Goal: Navigation & Orientation: Go to known website

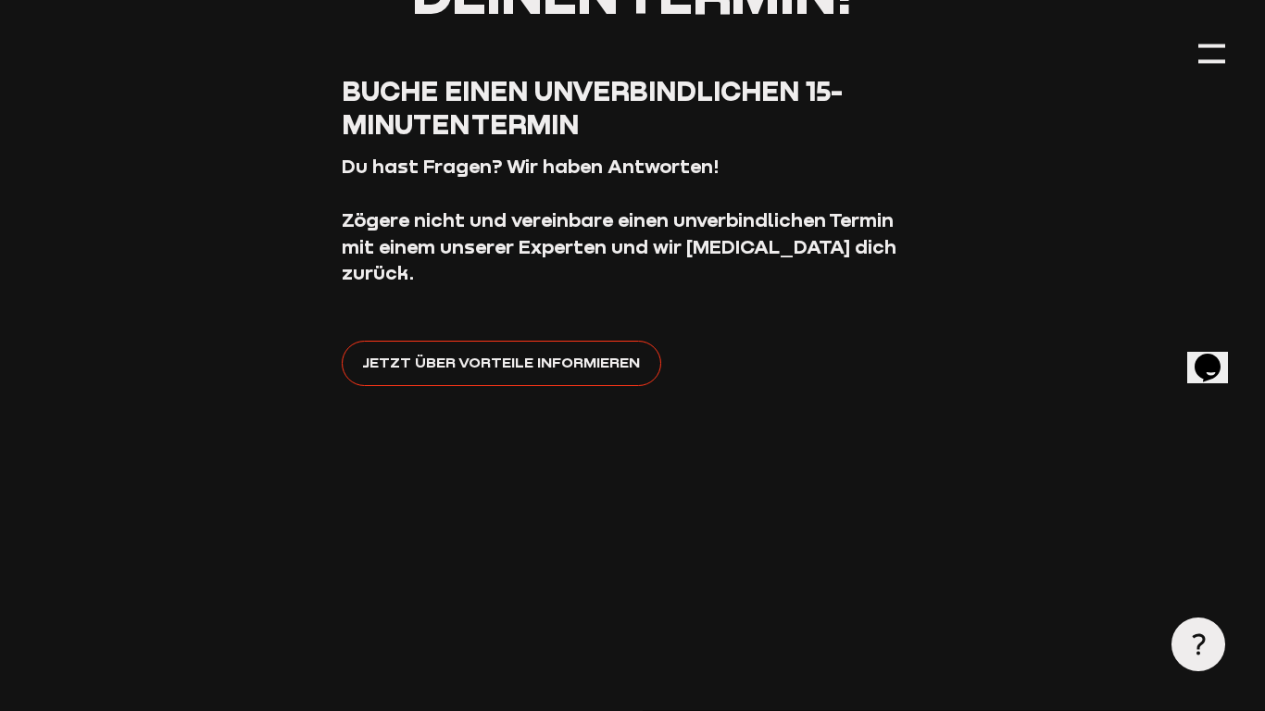
scroll to position [380, 0]
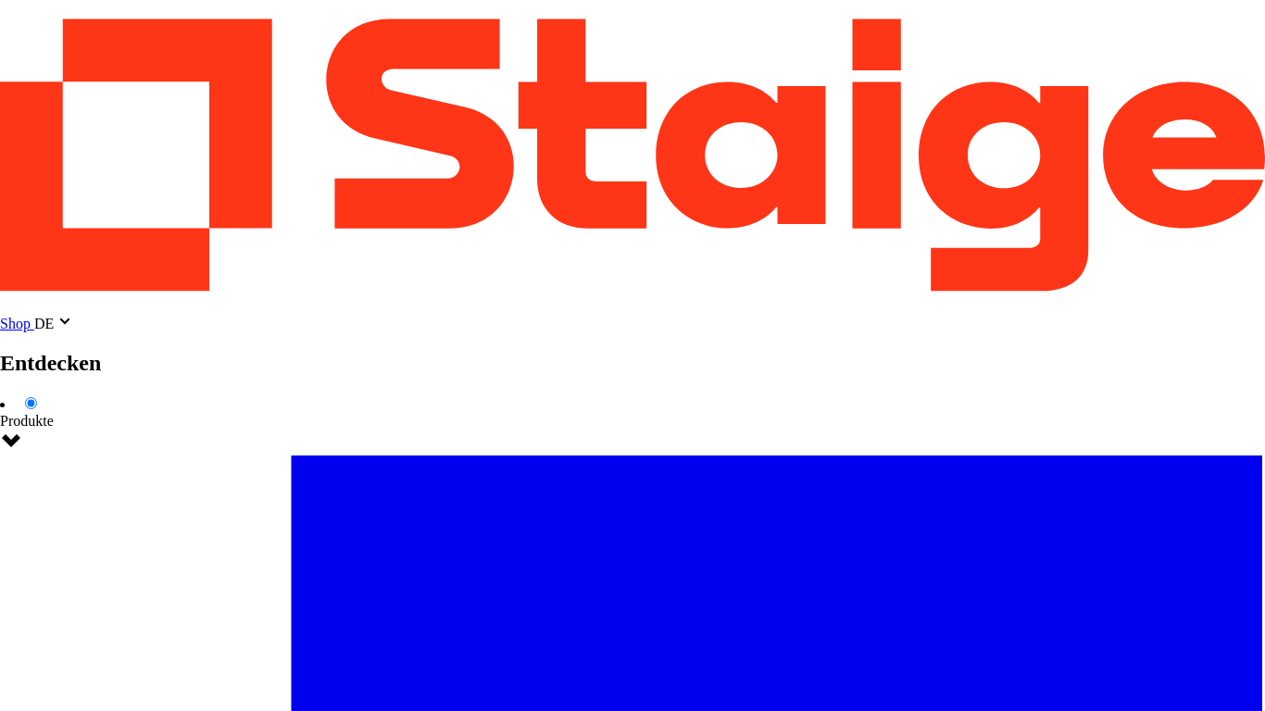
click at [34, 316] on link "Shop" at bounding box center [17, 324] width 34 height 16
